Goal: Task Accomplishment & Management: Use online tool/utility

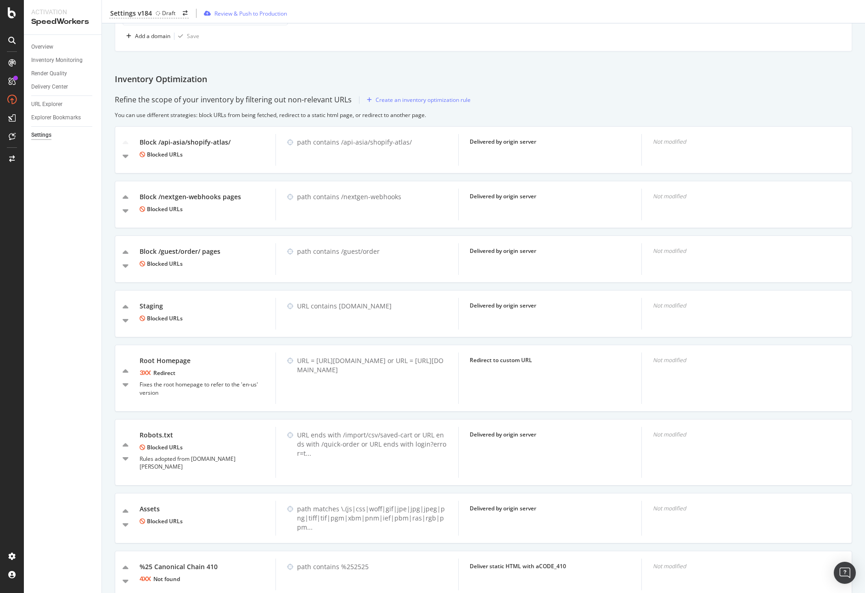
scroll to position [375, 0]
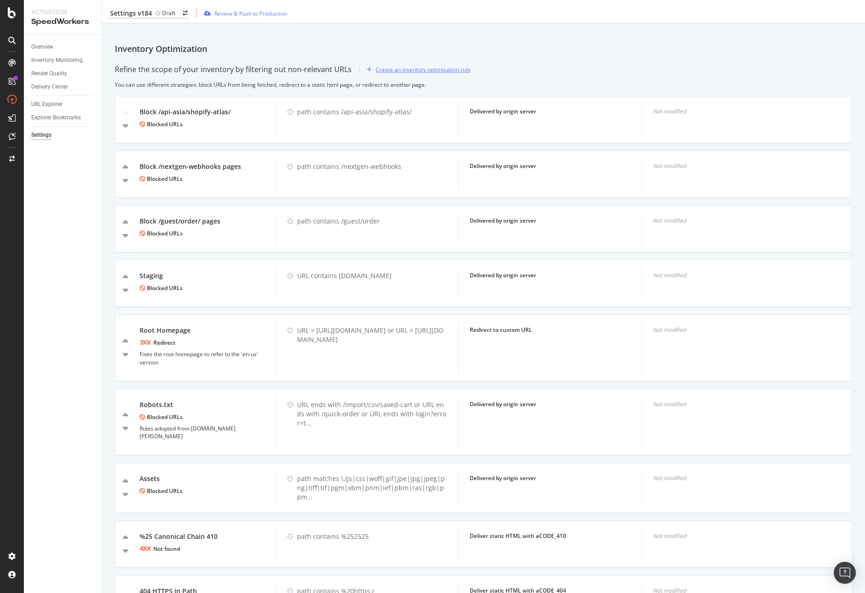
click at [421, 69] on div "Create an inventory optimization rule" at bounding box center [423, 70] width 95 height 8
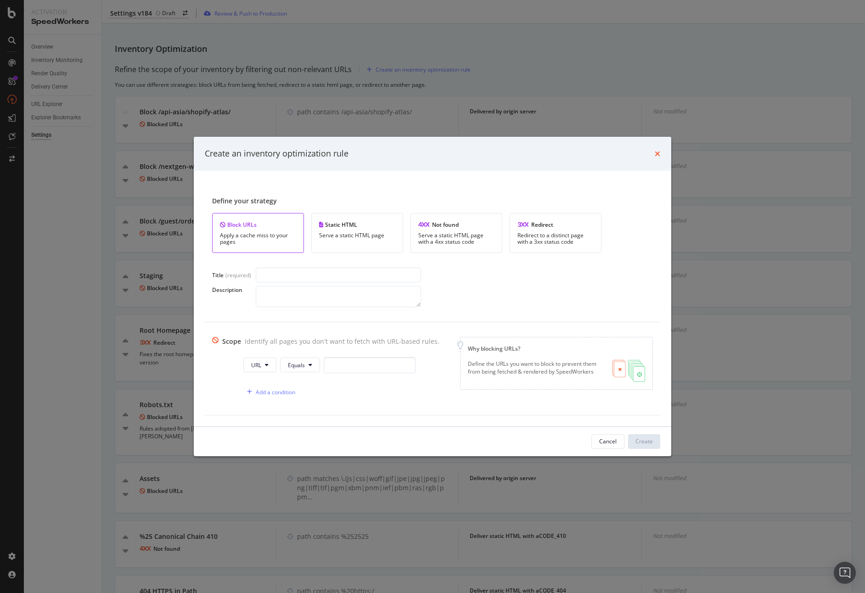
click at [657, 155] on icon "times" at bounding box center [658, 153] width 6 height 7
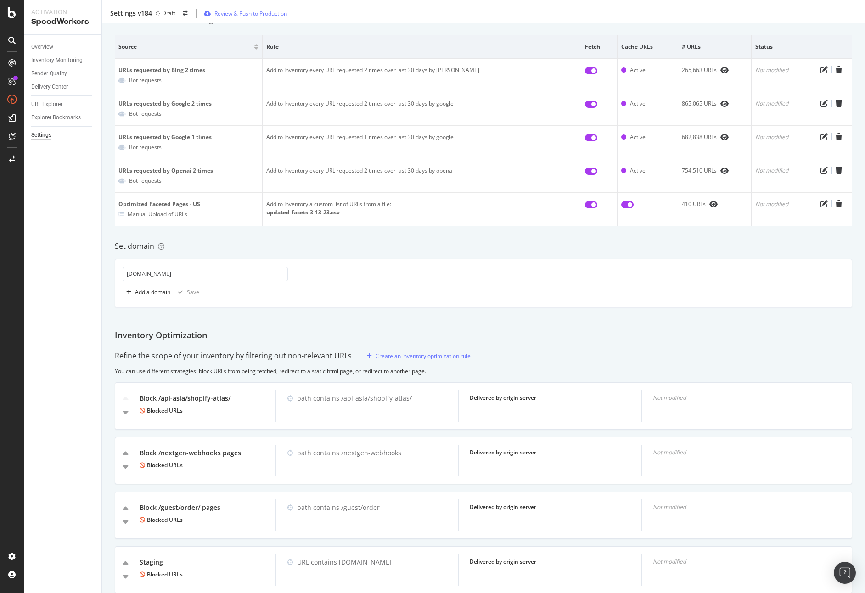
click at [438, 233] on div "Inventory Cache behaviors Quality Controls Control Center List all URLs to cach…" at bounding box center [483, 490] width 763 height 1065
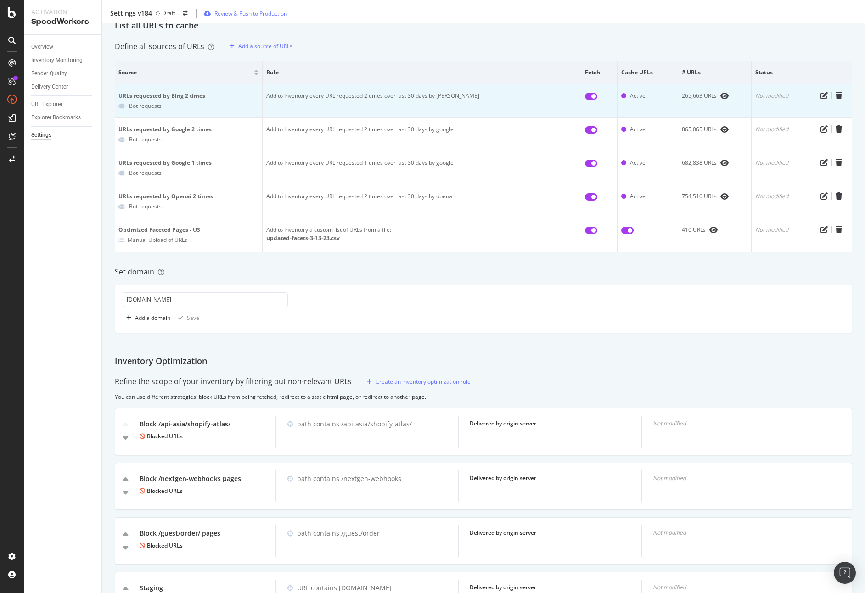
scroll to position [0, 0]
